Goal: Transaction & Acquisition: Purchase product/service

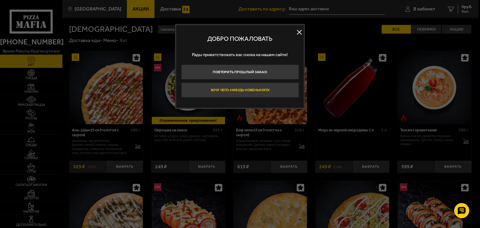
click at [249, 91] on button "Хочу чего-нибудь новенького!" at bounding box center [240, 89] width 118 height 15
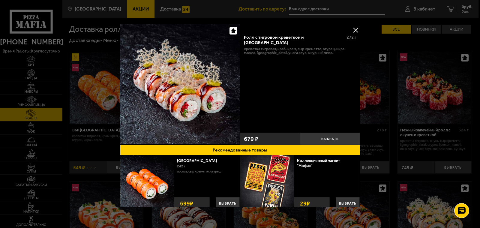
click at [354, 29] on button at bounding box center [355, 29] width 9 height 9
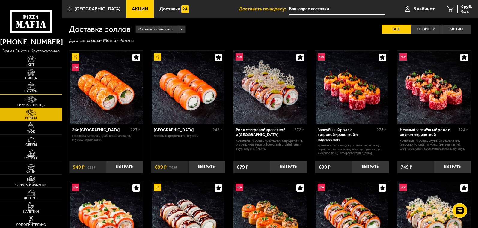
click at [35, 86] on img at bounding box center [31, 85] width 19 height 7
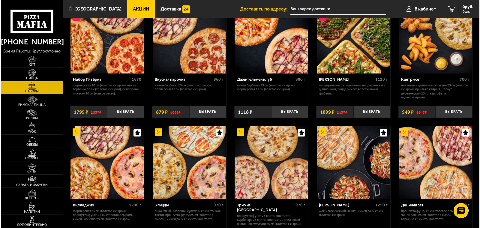
scroll to position [30, 0]
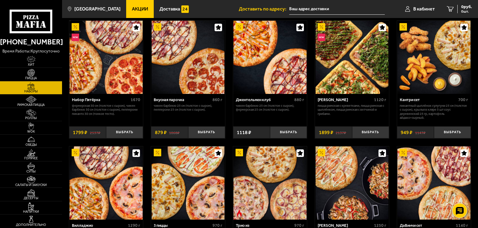
click at [102, 82] on img at bounding box center [106, 57] width 73 height 73
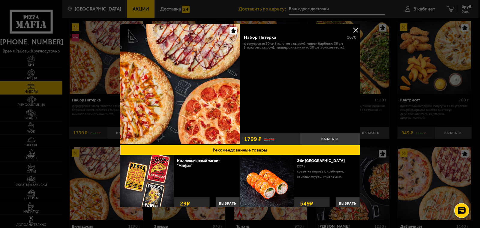
click at [188, 87] on img at bounding box center [180, 84] width 120 height 120
click at [353, 30] on button at bounding box center [355, 29] width 9 height 9
click at [353, 30] on img at bounding box center [352, 57] width 73 height 73
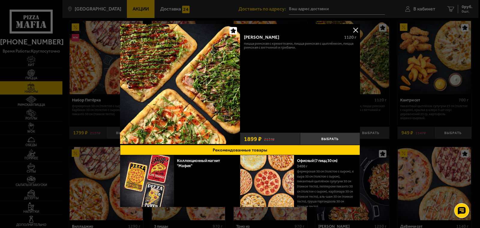
click at [356, 32] on button at bounding box center [355, 29] width 9 height 9
click at [356, 32] on img at bounding box center [352, 57] width 73 height 73
click at [352, 30] on button at bounding box center [355, 29] width 9 height 9
click at [353, 30] on img at bounding box center [352, 57] width 73 height 73
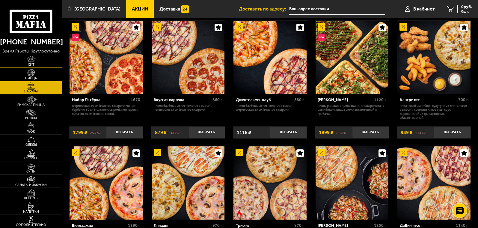
click at [32, 61] on img at bounding box center [31, 59] width 19 height 7
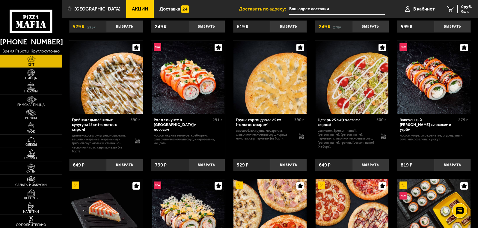
scroll to position [150, 0]
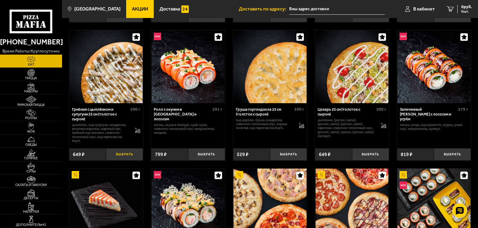
click at [130, 157] on button "Выбрать" at bounding box center [124, 154] width 37 height 12
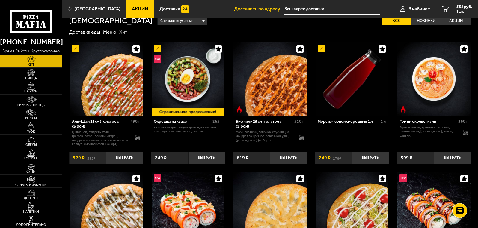
scroll to position [0, 0]
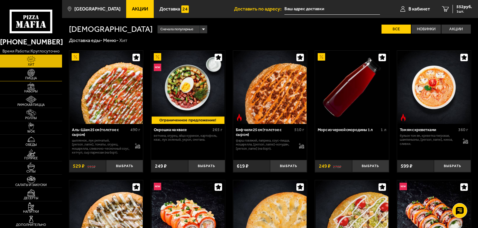
click at [32, 77] on span "Пицца" at bounding box center [31, 77] width 62 height 3
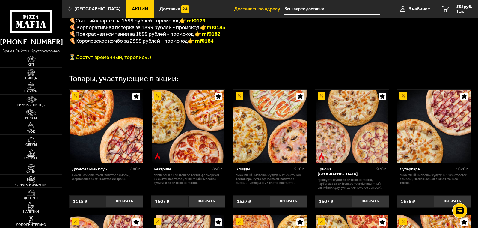
scroll to position [240, 0]
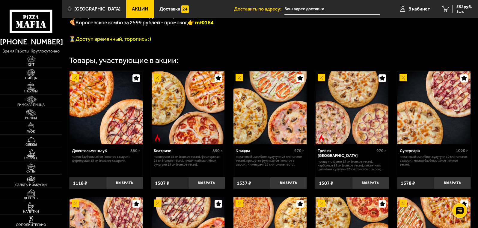
click at [256, 131] on img at bounding box center [270, 107] width 73 height 73
click at [293, 189] on button "Выбрать" at bounding box center [288, 183] width 37 height 12
click at [461, 10] on span "2 шт." at bounding box center [463, 12] width 18 height 4
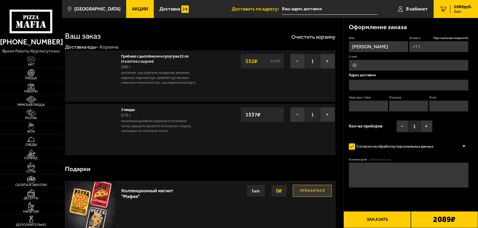
type input "+7 (911) 194-04-88"
type input "Колпино, Октябрьская улица, 69"
type input "80"
type input "1"
type input "14"
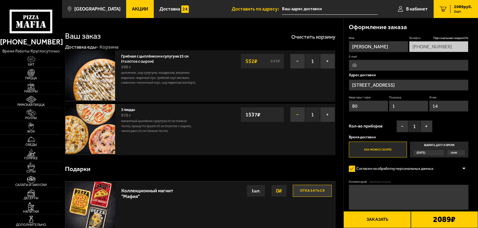
click at [293, 115] on button "−" at bounding box center [297, 114] width 15 height 15
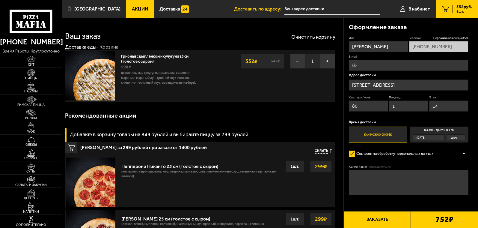
click at [32, 73] on img at bounding box center [31, 72] width 19 height 7
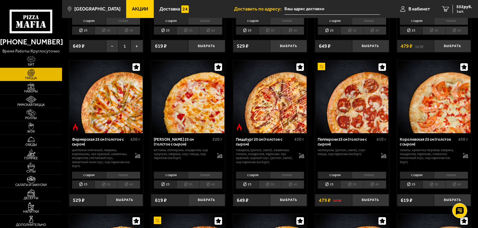
scroll to position [300, 0]
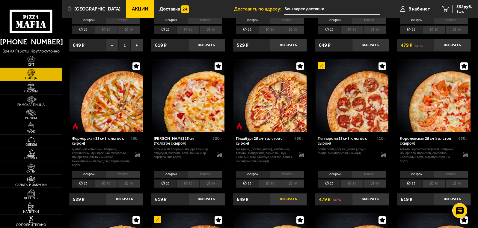
click at [292, 202] on button "Выбрать" at bounding box center [288, 199] width 37 height 12
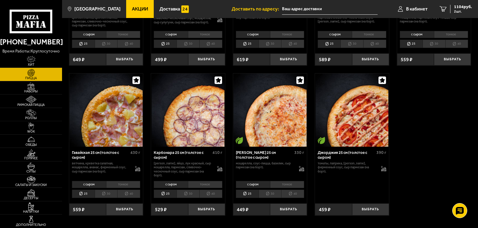
scroll to position [750, 0]
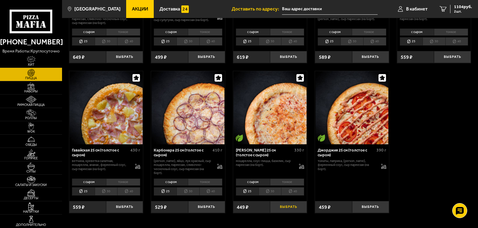
click at [288, 210] on button "Выбрать" at bounding box center [288, 207] width 37 height 12
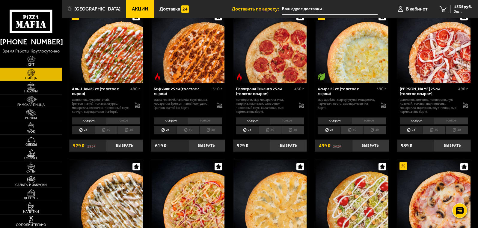
scroll to position [30, 0]
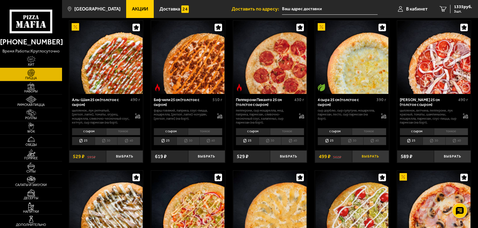
click at [374, 160] on button "Выбрать" at bounding box center [370, 156] width 37 height 12
click at [454, 6] on div "1887 руб. 4 шт." at bounding box center [461, 9] width 22 height 8
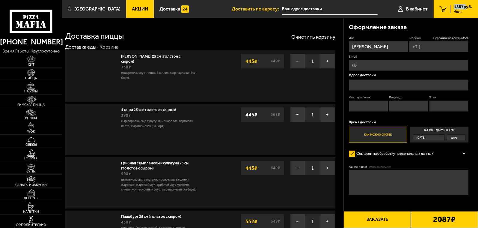
type input "+7 (911) 194-04-88"
type input "Колпино, Октябрьская улица, 69"
type input "80"
type input "1"
type input "14"
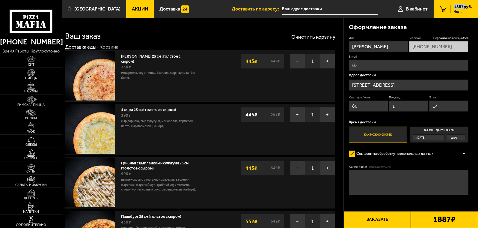
click at [297, 59] on button "−" at bounding box center [297, 61] width 15 height 15
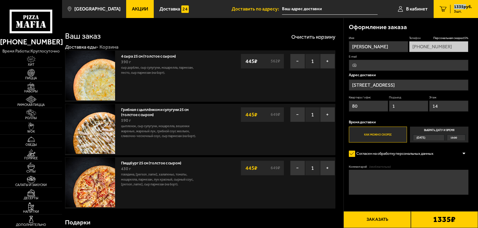
click at [373, 219] on button "Заказать" at bounding box center [377, 219] width 67 height 17
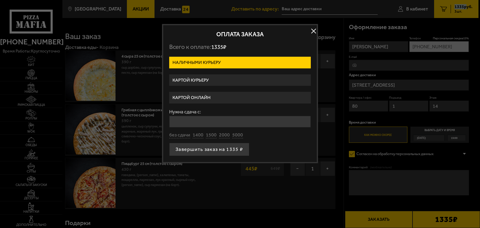
click at [205, 100] on label "Картой онлайн" at bounding box center [240, 98] width 142 height 12
click at [0, 0] on input "Картой онлайн" at bounding box center [0, 0] width 0 height 0
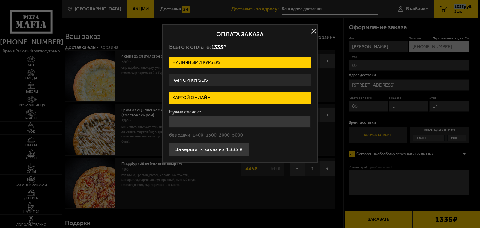
click at [205, 100] on label "Картой онлайн" at bounding box center [240, 98] width 142 height 12
click at [0, 0] on input "Картой онлайн" at bounding box center [0, 0] width 0 height 0
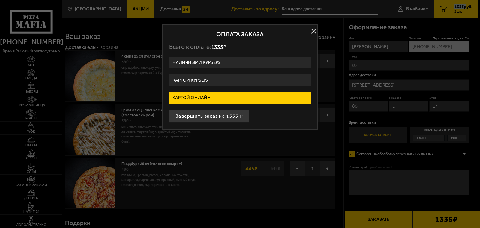
click at [210, 115] on button "Завершить заказ на 1335 ₽" at bounding box center [209, 115] width 80 height 13
click at [210, 115] on div "Завершить заказ на 1335 ₽" at bounding box center [240, 115] width 142 height 13
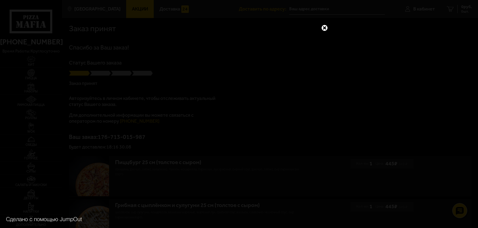
click at [323, 28] on link at bounding box center [325, 28] width 8 height 8
